Goal: Information Seeking & Learning: Learn about a topic

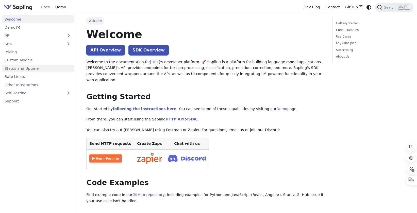
click at [21, 68] on link "Status and Uptime" at bounding box center [38, 68] width 72 height 7
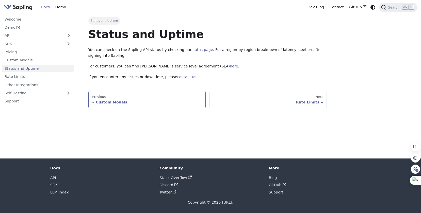
click at [111, 103] on div "Custom Models" at bounding box center [147, 102] width 110 height 5
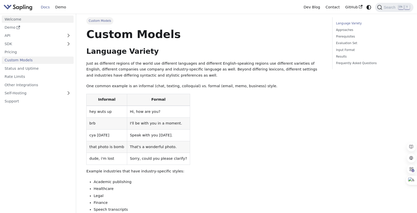
click at [22, 18] on link "Welcome" at bounding box center [38, 18] width 72 height 7
